Goal: Register for event/course

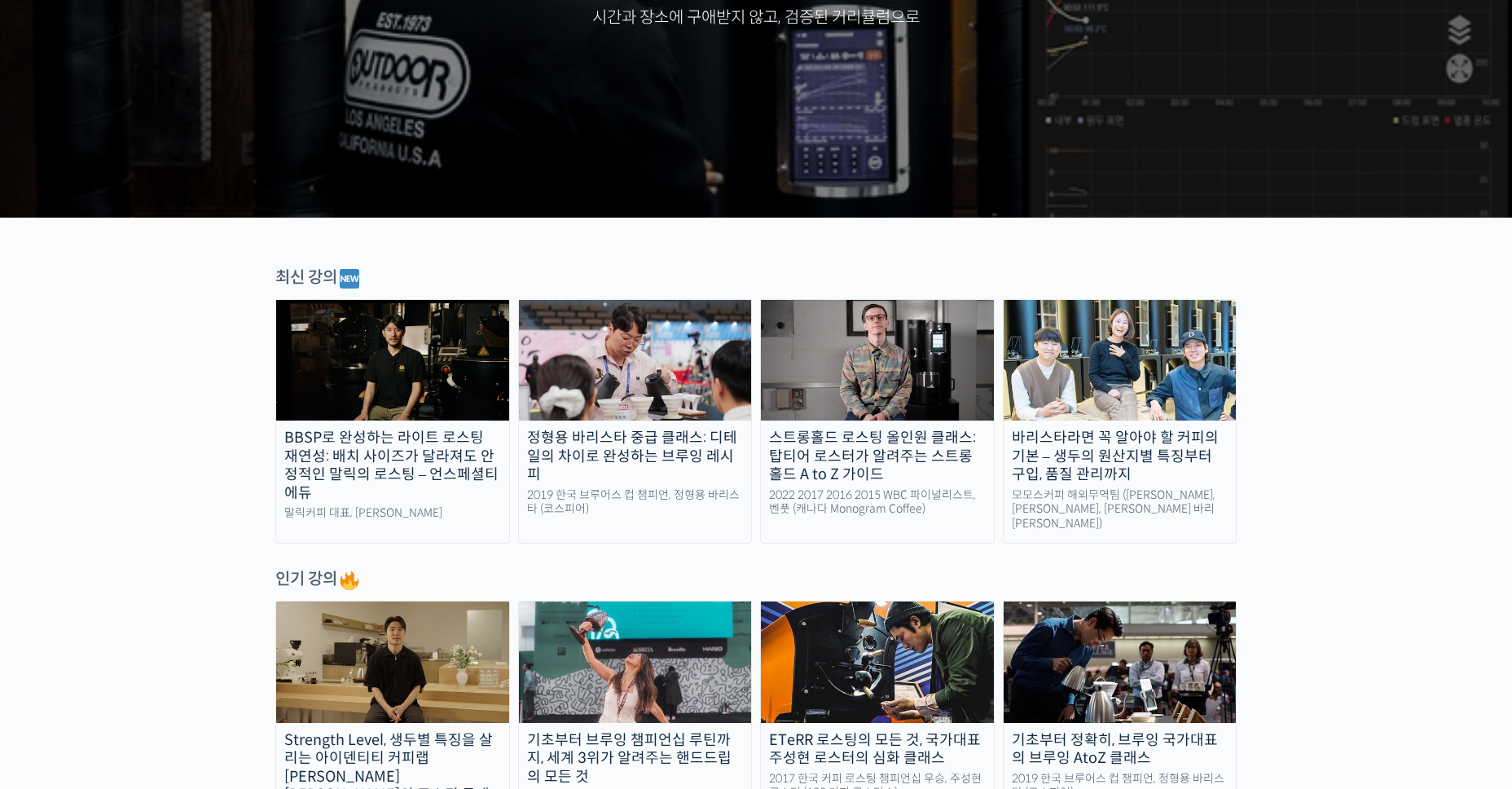
scroll to position [407, 0]
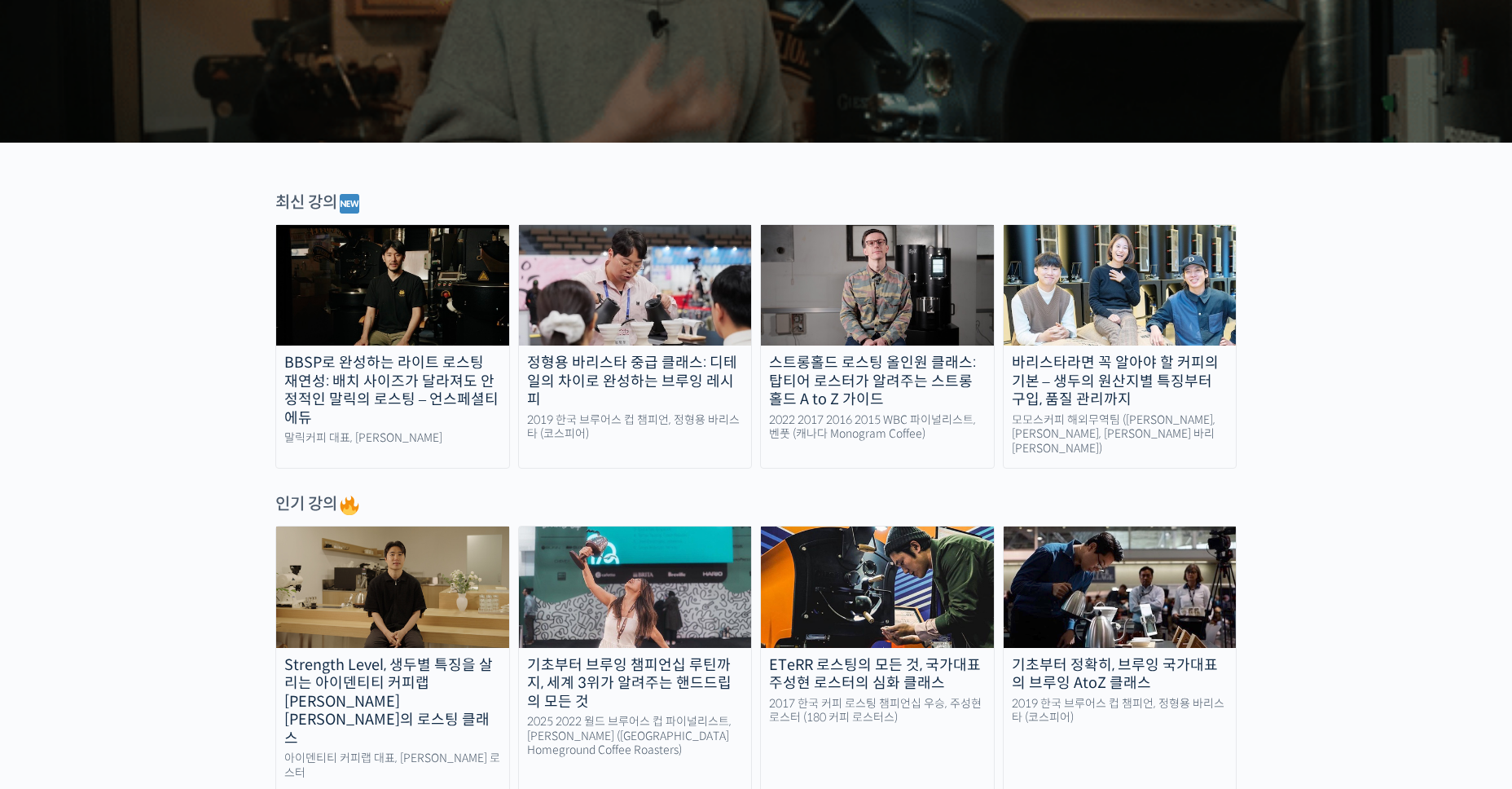
click at [905, 379] on div "스트롱홀드 로스팅 올인원 클래스: 탑티어 로스터가 알려주는 스트롱홀드 A to Z 가이드" at bounding box center [878, 381] width 233 height 56
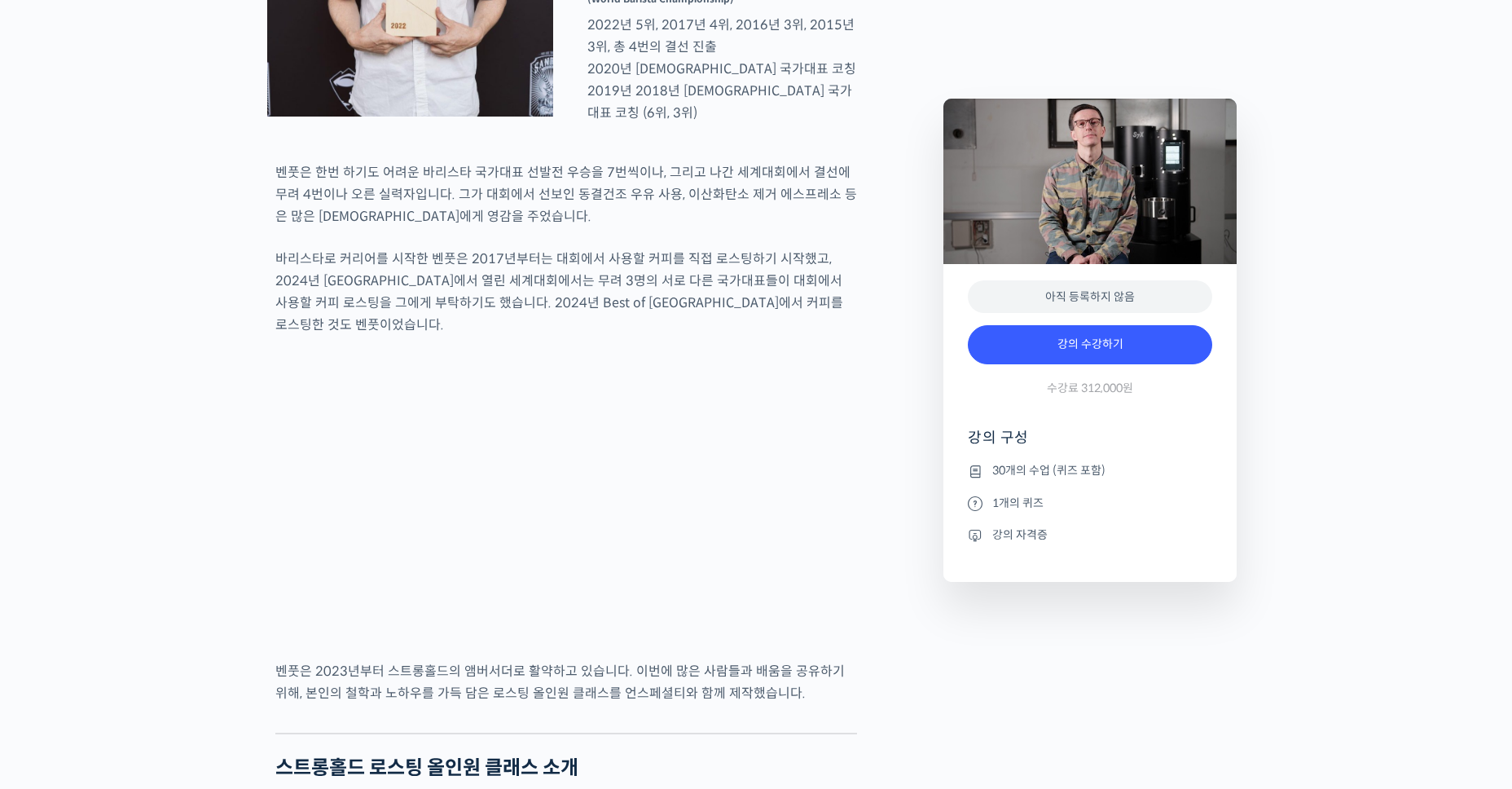
scroll to position [979, 0]
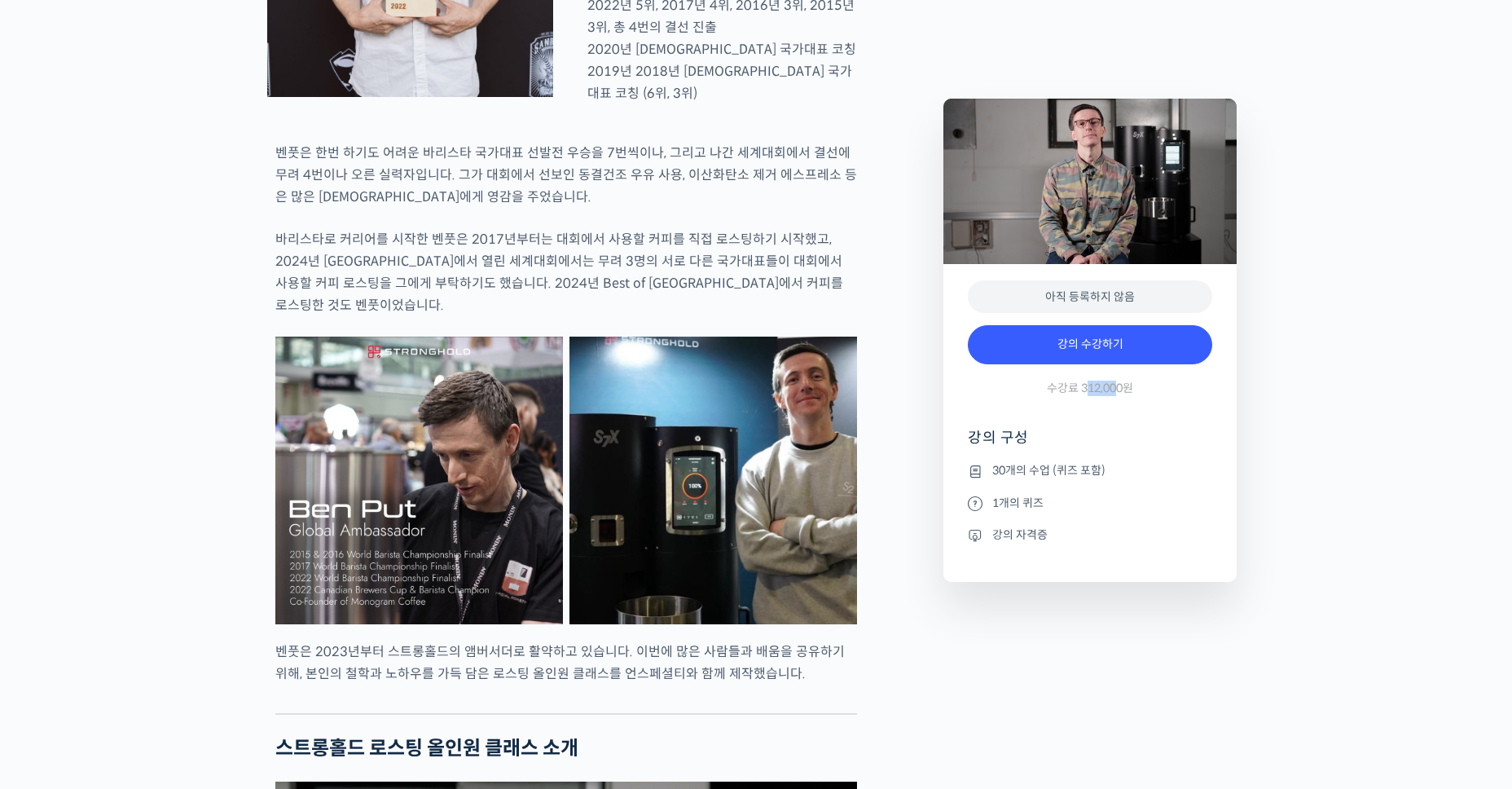
click at [1119, 394] on span "수강료 312,000원" at bounding box center [1090, 389] width 86 height 16
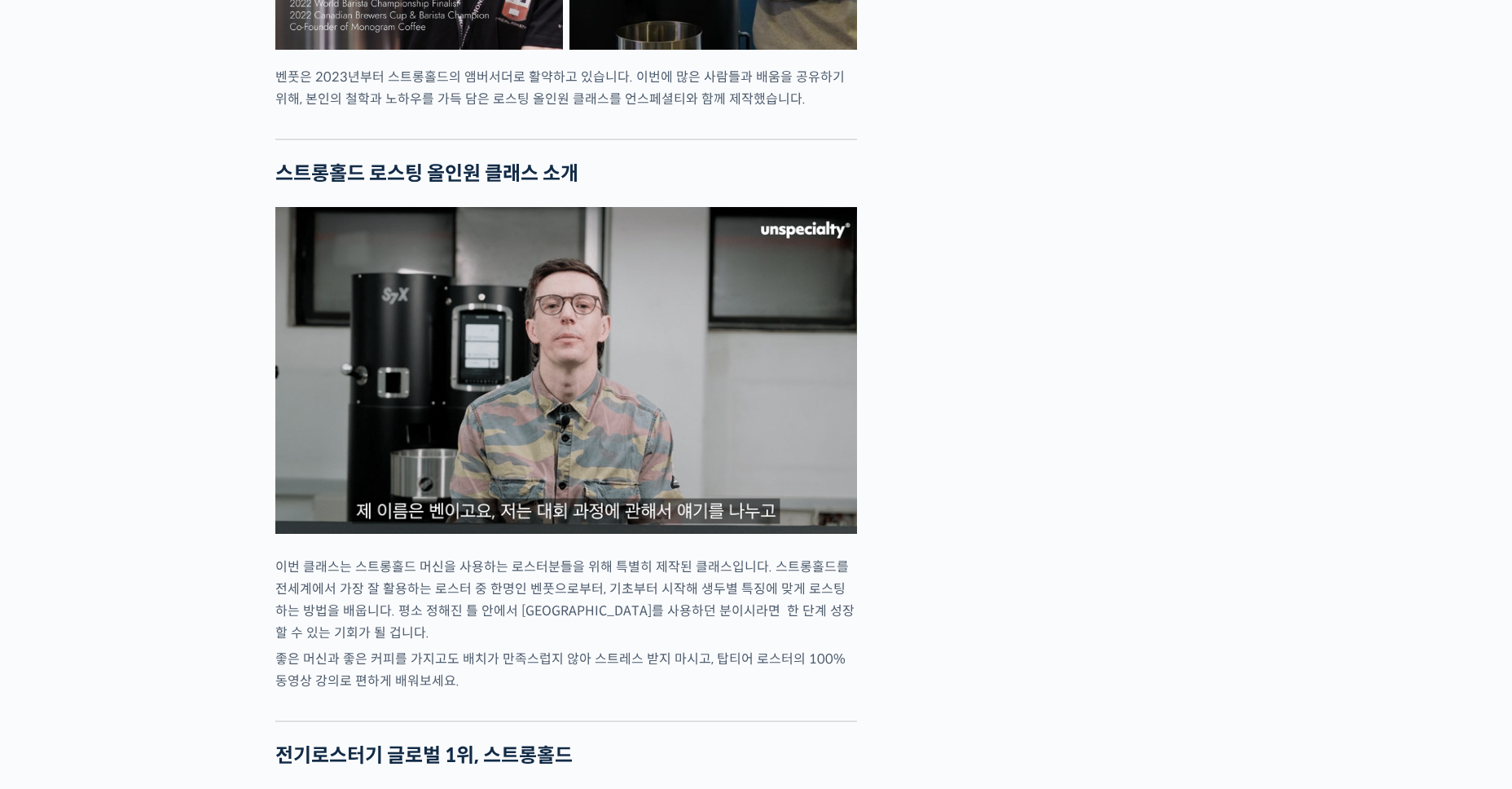
scroll to position [0, 0]
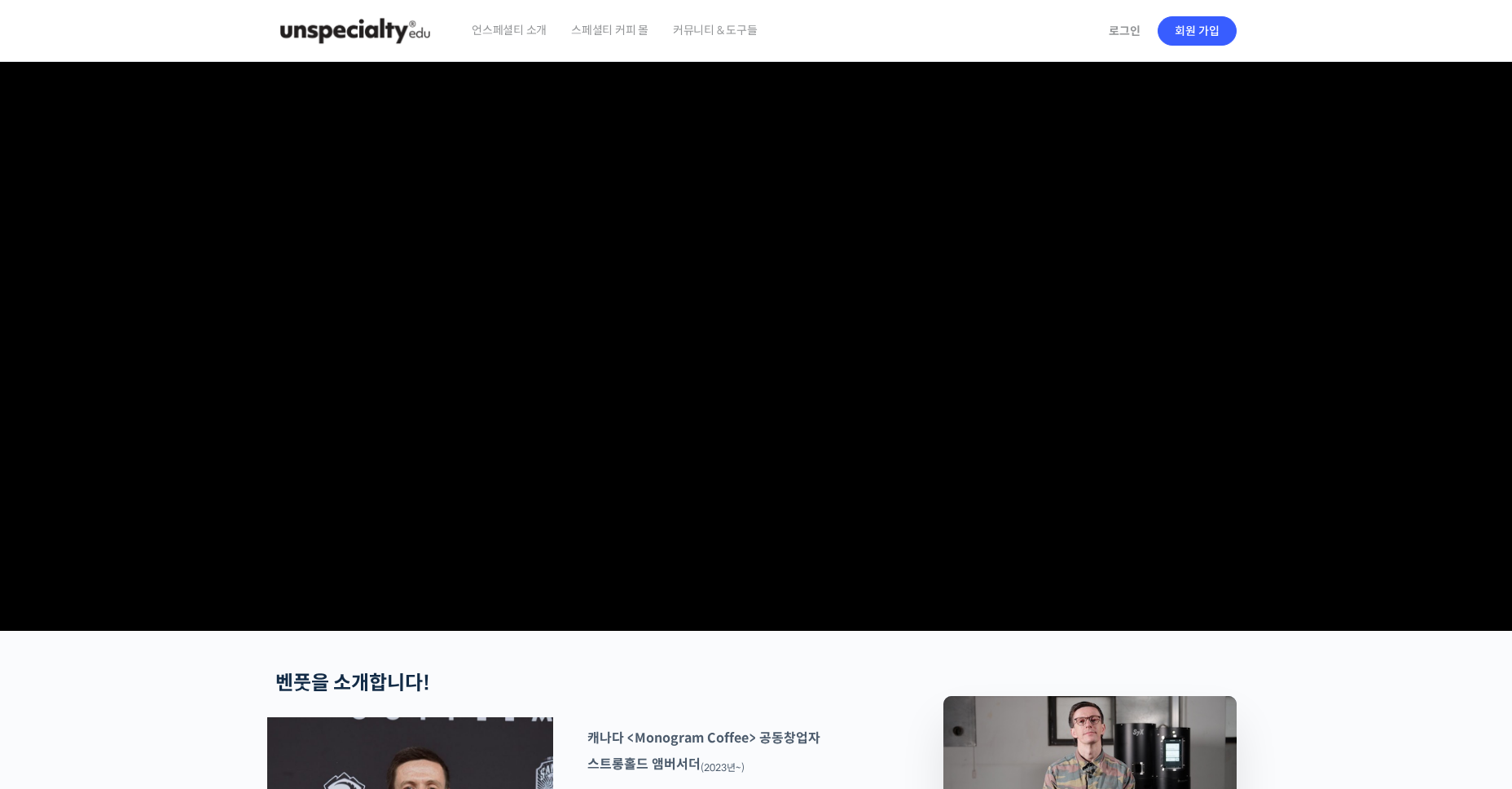
click at [709, 26] on span "커뮤니티 & 도구들" at bounding box center [715, 30] width 85 height 62
